Goal: Information Seeking & Learning: Find specific page/section

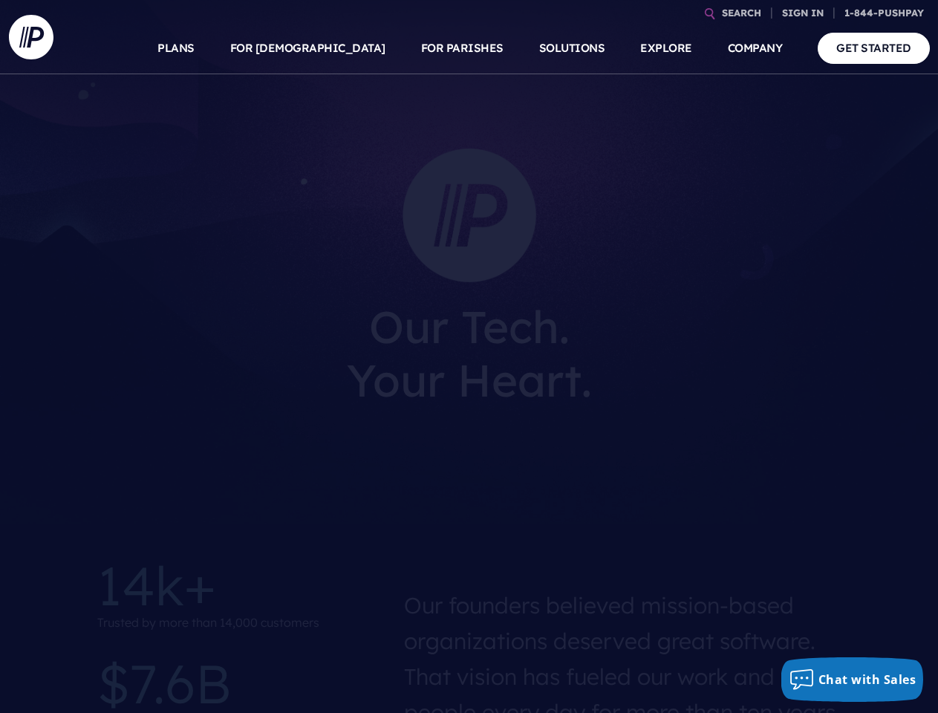
click at [469, 357] on section at bounding box center [469, 356] width 938 height 713
click at [741, 13] on link "SEARCH" at bounding box center [741, 13] width 51 height 26
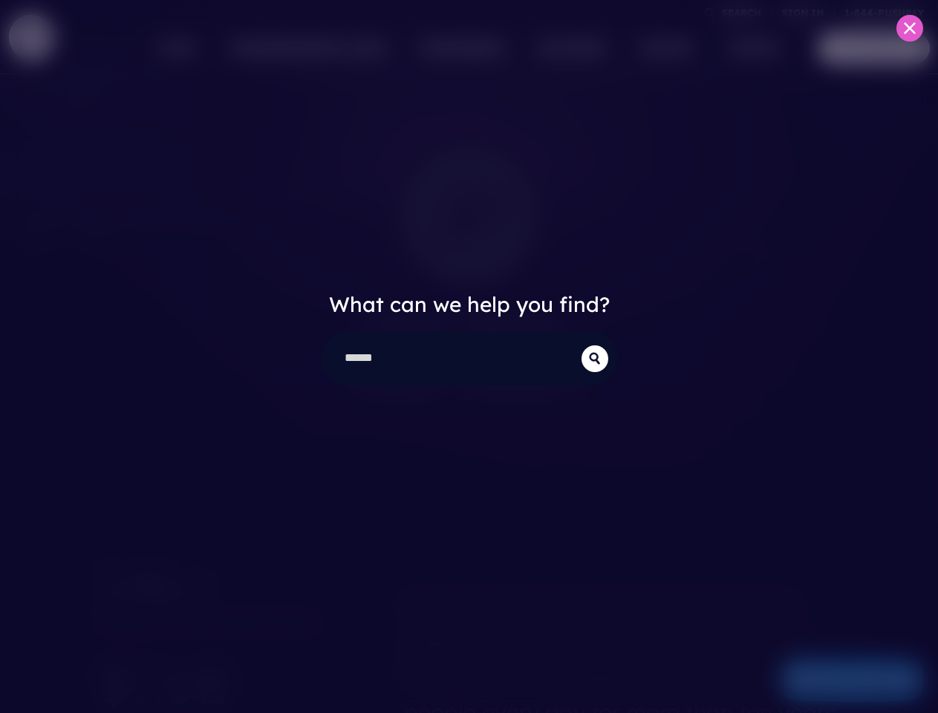
click at [803, 13] on div "What can we help you find?" at bounding box center [469, 356] width 938 height 713
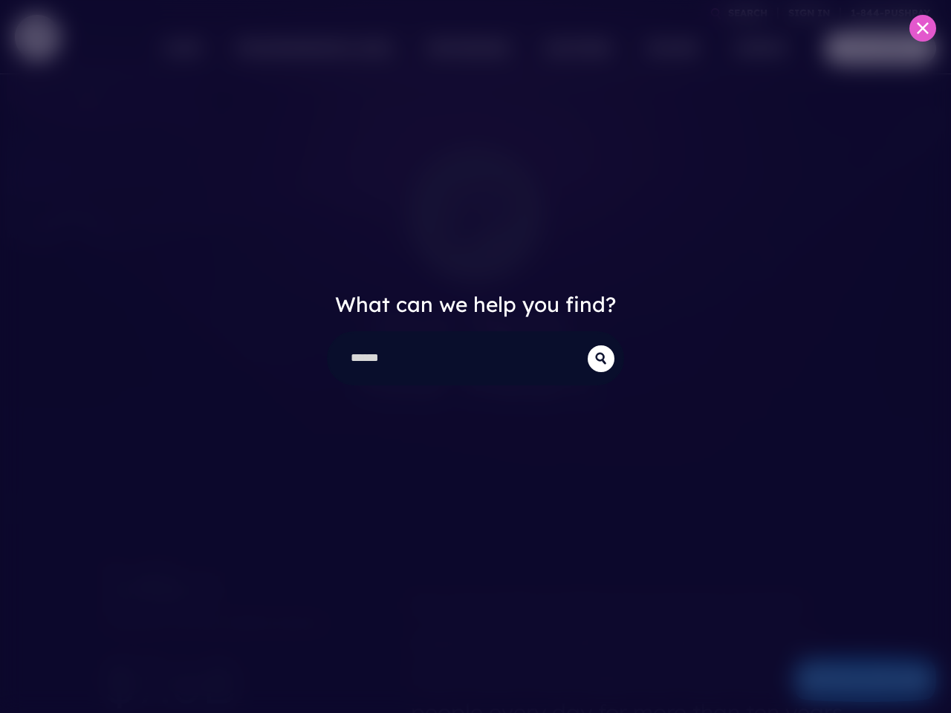
click at [343, 48] on div "What can we help you find?" at bounding box center [475, 356] width 951 height 713
click at [462, 48] on div "What can we help you find?" at bounding box center [475, 356] width 951 height 713
click at [665, 48] on div "What can we help you find?" at bounding box center [475, 356] width 951 height 713
click at [755, 48] on div "What can we help you find?" at bounding box center [475, 356] width 951 height 713
click at [853, 680] on div "What can we help you find?" at bounding box center [475, 356] width 951 height 713
